Goal: Task Accomplishment & Management: Use online tool/utility

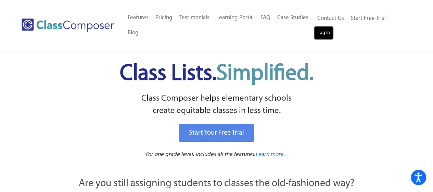
click at [325, 38] on link "Log In" at bounding box center [324, 33] width 20 height 14
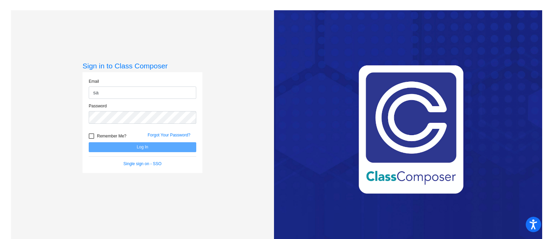
type input "sarakelian@gusd.net"
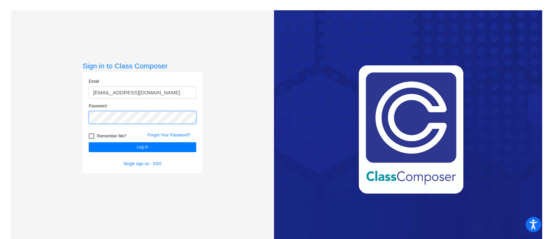
click at [89, 143] on button "Log In" at bounding box center [143, 148] width 108 height 10
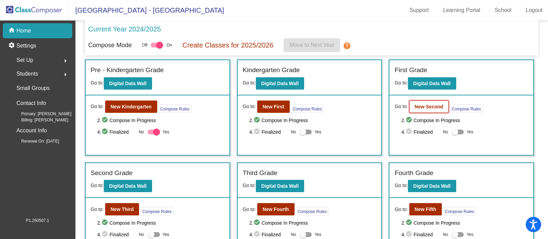
click at [427, 108] on b "New Second" at bounding box center [429, 106] width 28 height 5
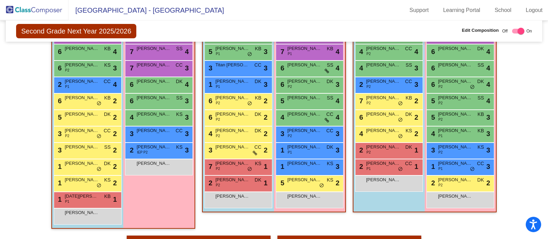
scroll to position [234, 0]
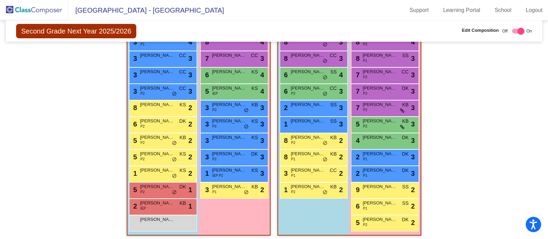
scroll to position [505, 0]
